Goal: Task Accomplishment & Management: Complete application form

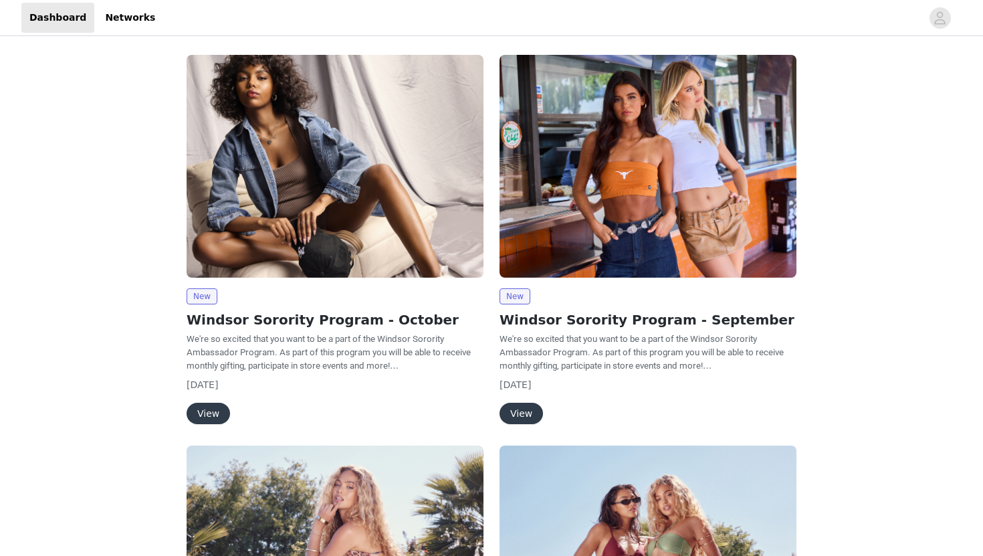
click at [221, 415] on button "View" at bounding box center [208, 413] width 43 height 21
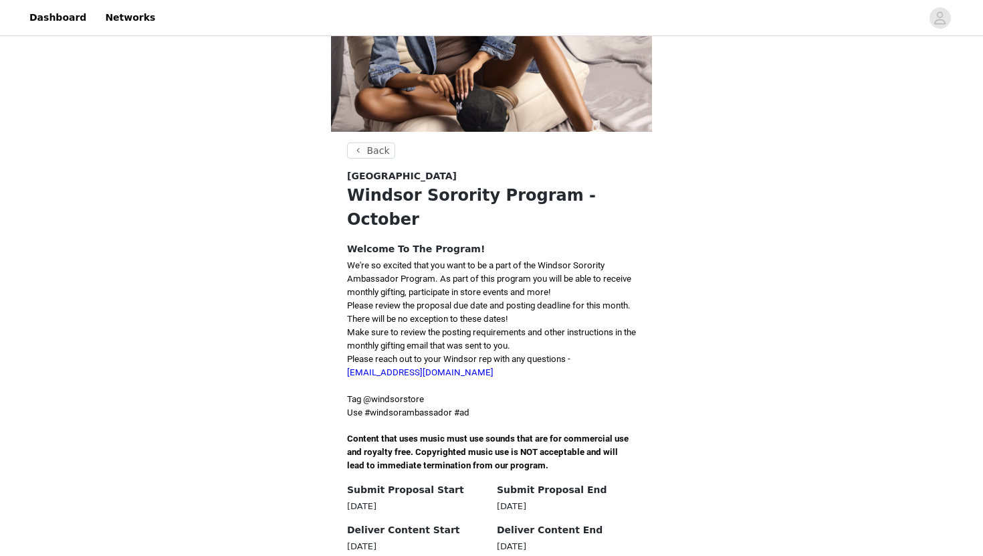
scroll to position [167, 0]
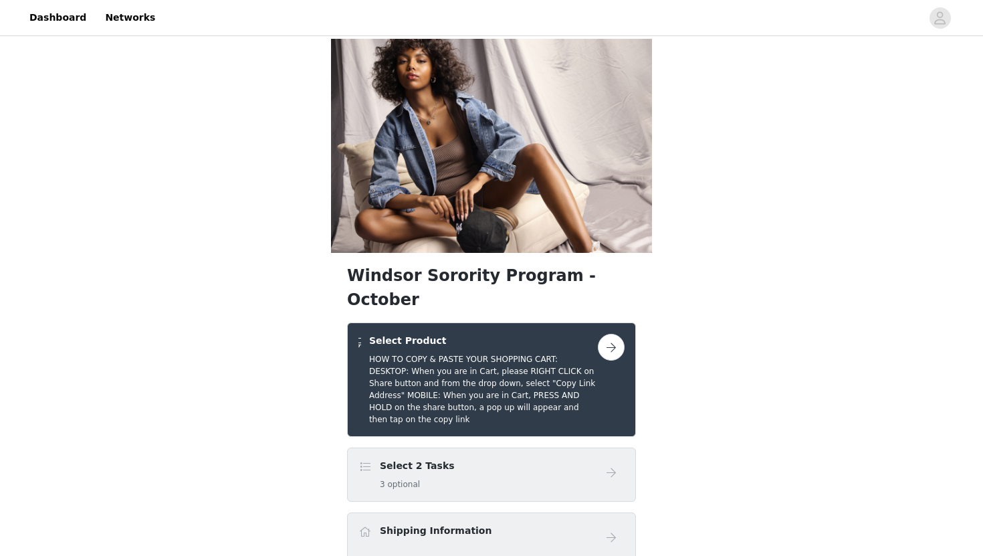
click at [492, 459] on div "Select 2 Tasks 3 optional" at bounding box center [479, 474] width 240 height 31
